Goal: Transaction & Acquisition: Purchase product/service

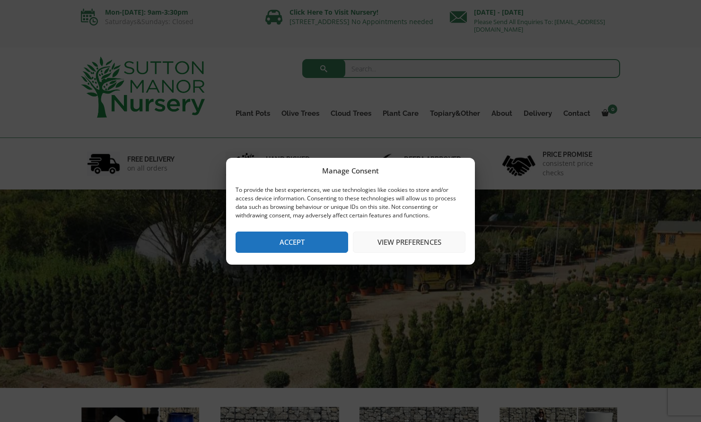
click at [301, 241] on button "Accept" at bounding box center [292, 242] width 113 height 21
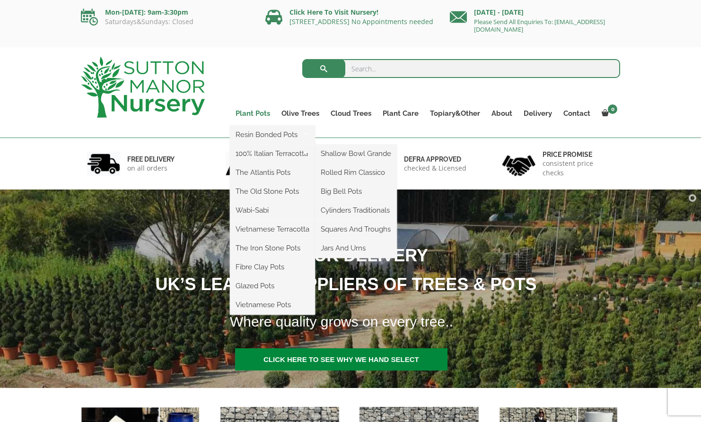
click at [261, 114] on link "Plant Pots" at bounding box center [253, 113] width 46 height 13
click at [253, 113] on link "Plant Pots" at bounding box center [253, 113] width 46 height 13
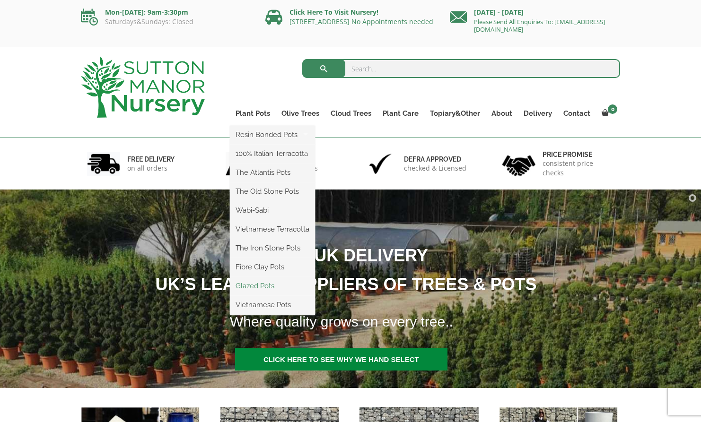
click at [258, 285] on link "Glazed Pots" at bounding box center [272, 286] width 85 height 14
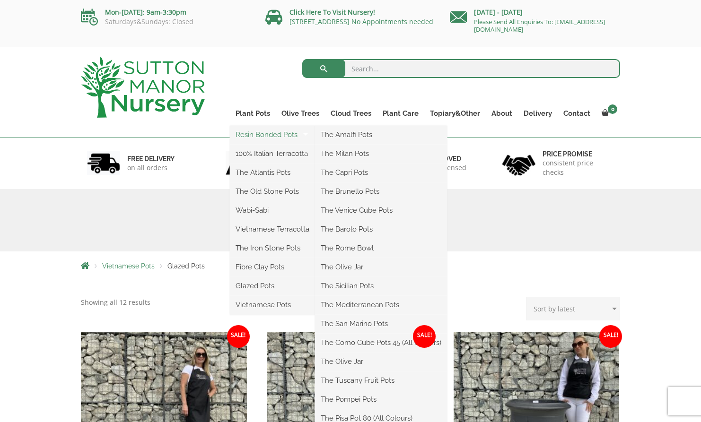
click at [277, 133] on link "Resin Bonded Pots" at bounding box center [272, 135] width 85 height 14
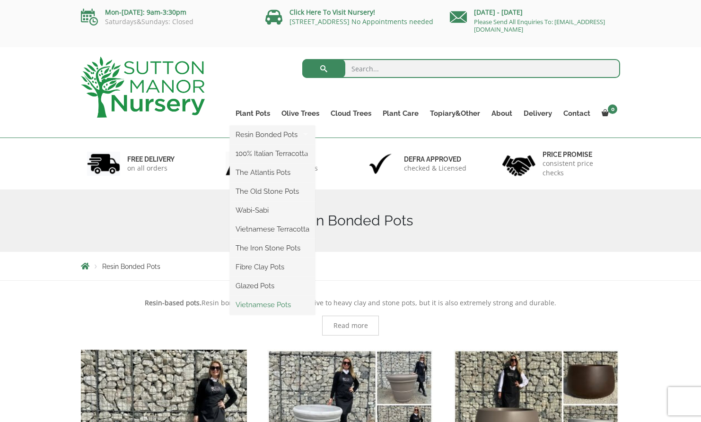
click at [276, 307] on link "Vietnamese Pots" at bounding box center [272, 305] width 85 height 14
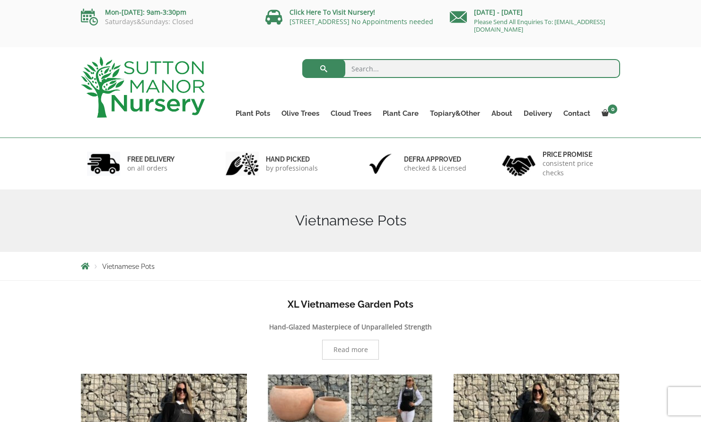
click at [439, 65] on input "search" at bounding box center [461, 68] width 318 height 19
type input "indoor pot"
click at [302, 59] on button "submit" at bounding box center [323, 68] width 43 height 19
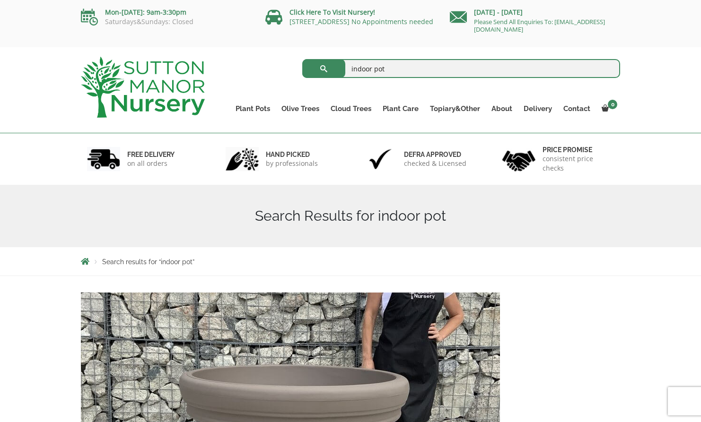
drag, startPoint x: 412, startPoint y: 70, endPoint x: 288, endPoint y: 63, distance: 124.6
click at [290, 67] on div "indoor pot Search for:" at bounding box center [419, 69] width 401 height 24
type input "mosaic"
click at [302, 59] on button "submit" at bounding box center [323, 68] width 43 height 19
